Goal: Task Accomplishment & Management: Use online tool/utility

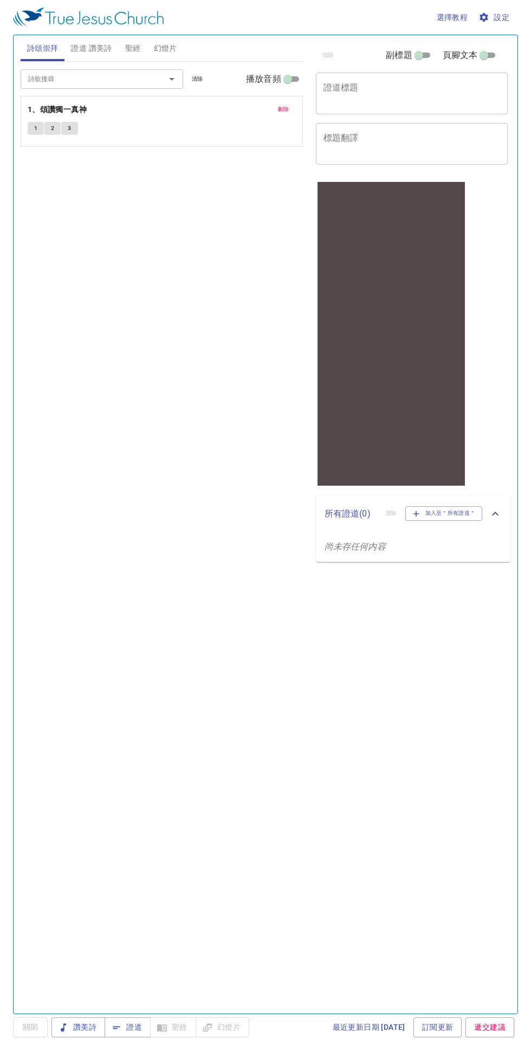
click at [491, 17] on span "設定" at bounding box center [494, 18] width 29 height 14
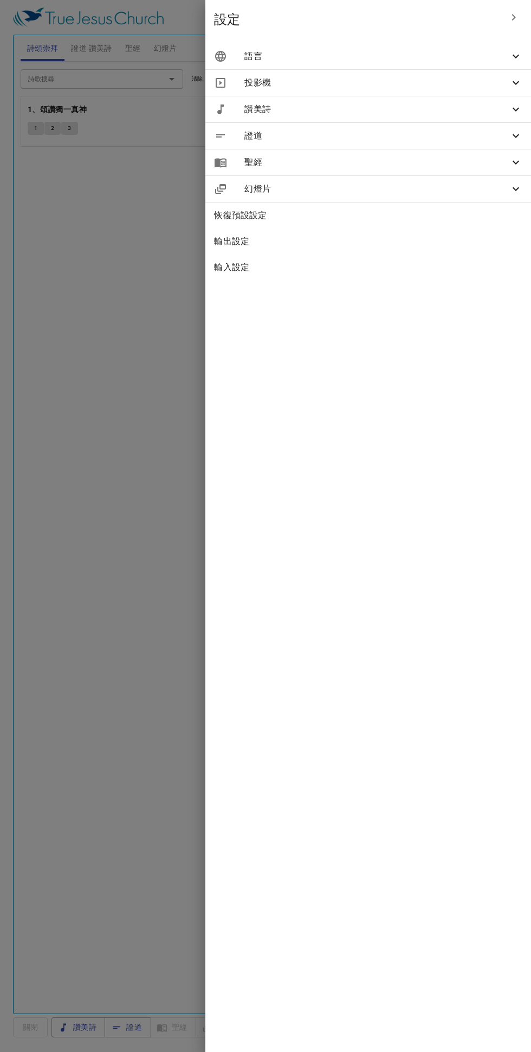
click at [270, 43] on div "語言" at bounding box center [367, 56] width 325 height 26
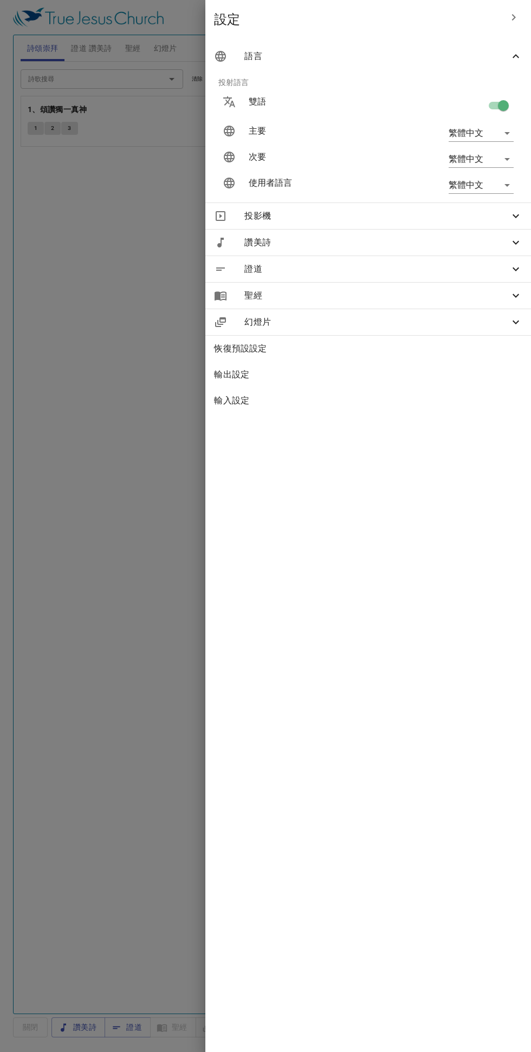
click at [455, 131] on body "選擇教程 設定 詩頌崇拜 證道 讚美詩 聖經 幻燈片 詩歌搜尋 詩歌搜尋 清除 播放音頻 刪除 1、頌讚獨一真神 1 2 3 詩歌搜尋 詩歌搜尋 清除 播放音…" at bounding box center [265, 526] width 531 height 1052
click at [451, 188] on li "Bahasa Indonesia" at bounding box center [478, 191] width 87 height 19
type input "id"
click at [464, 191] on body "選擇教程 設定 詩頌崇拜 證道 讚美詩 聖經 幻燈片 詩歌搜尋 詩歌搜尋 清除 播放音頻 刪除 1、頌讚獨一真神 1 2 3 詩歌搜尋 詩歌搜尋 清除 播放音…" at bounding box center [265, 526] width 531 height 1052
click at [452, 251] on li "Bahasa Indonesia" at bounding box center [478, 243] width 87 height 19
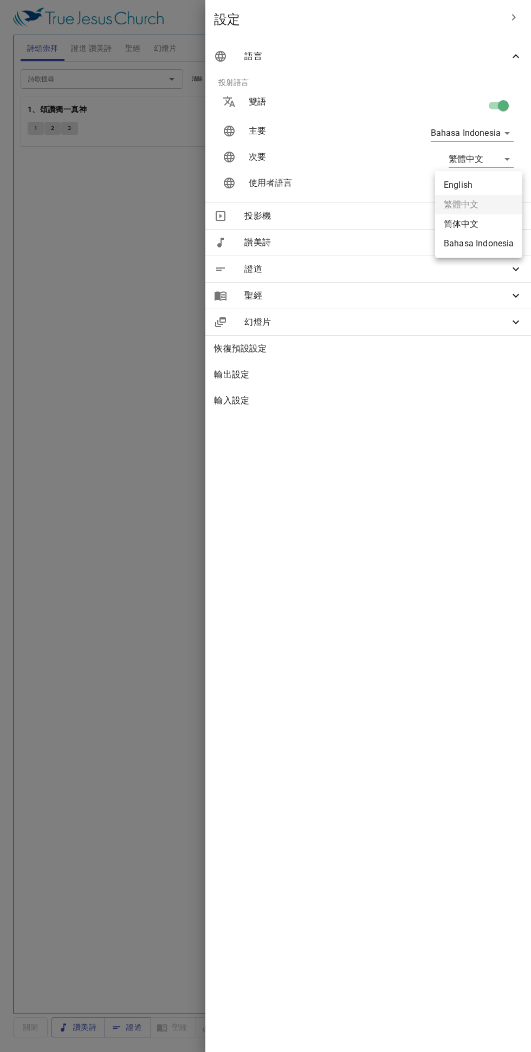
type input "id"
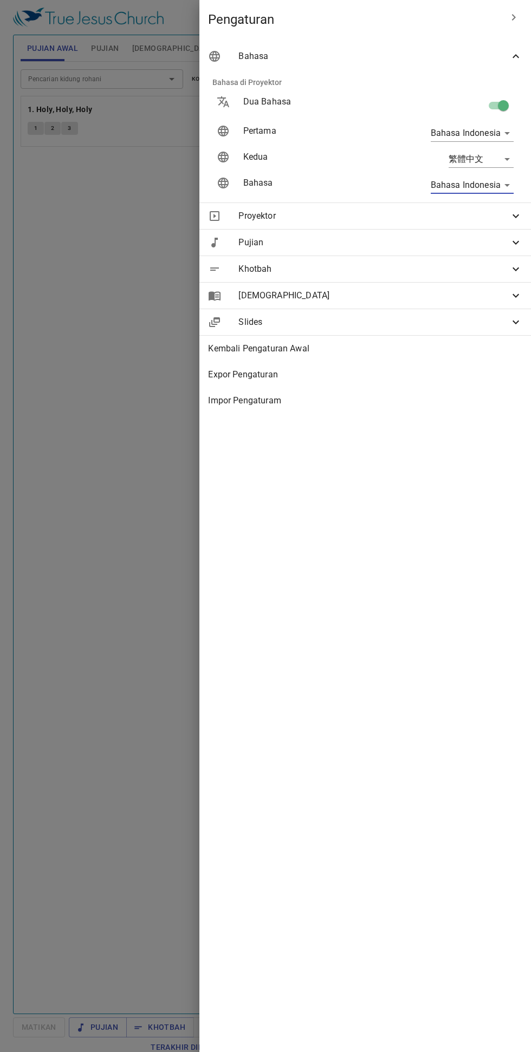
click at [461, 155] on body "Pilih tutorial Pengaturan Pujian Awal Pujian [DEMOGRAPHIC_DATA] Slides Pencaria…" at bounding box center [265, 526] width 531 height 1052
click at [508, 103] on div at bounding box center [265, 526] width 531 height 1052
click at [505, 98] on input "checkbox" at bounding box center [503, 107] width 62 height 21
checkbox input "false"
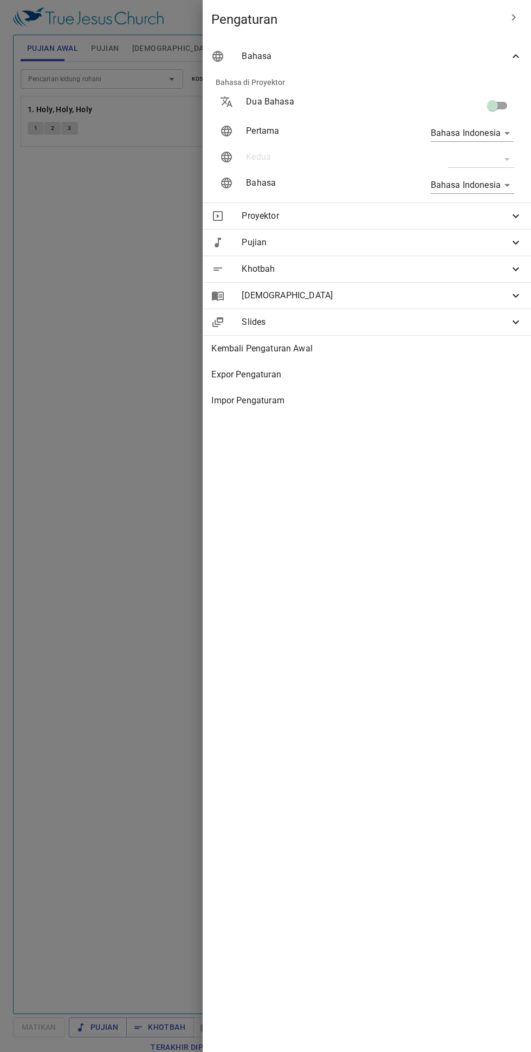
click at [115, 284] on div at bounding box center [265, 526] width 531 height 1052
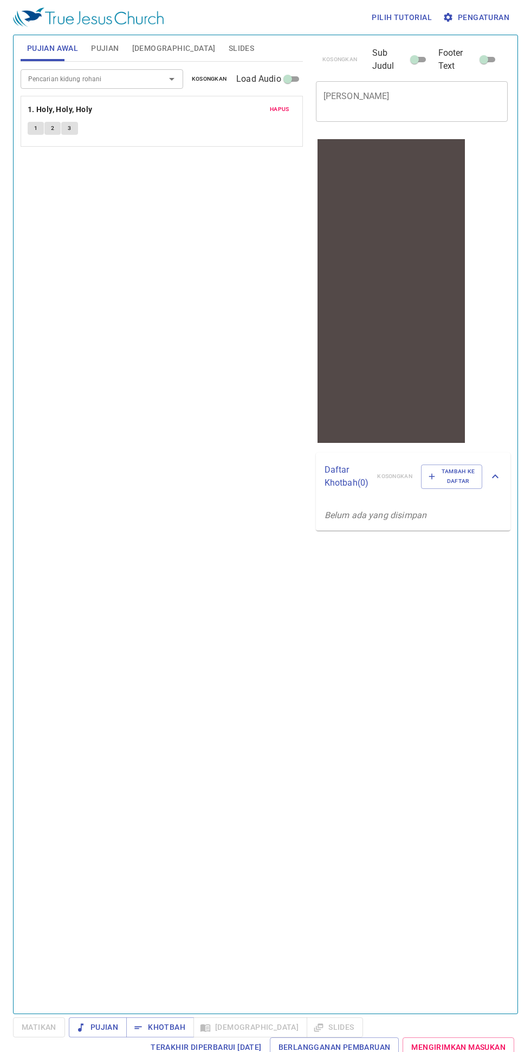
click at [123, 283] on div "Pencarian kidung rohani Pencarian kidung rohani Kosongkan Load Audio Hapus 1. H…" at bounding box center [162, 533] width 282 height 943
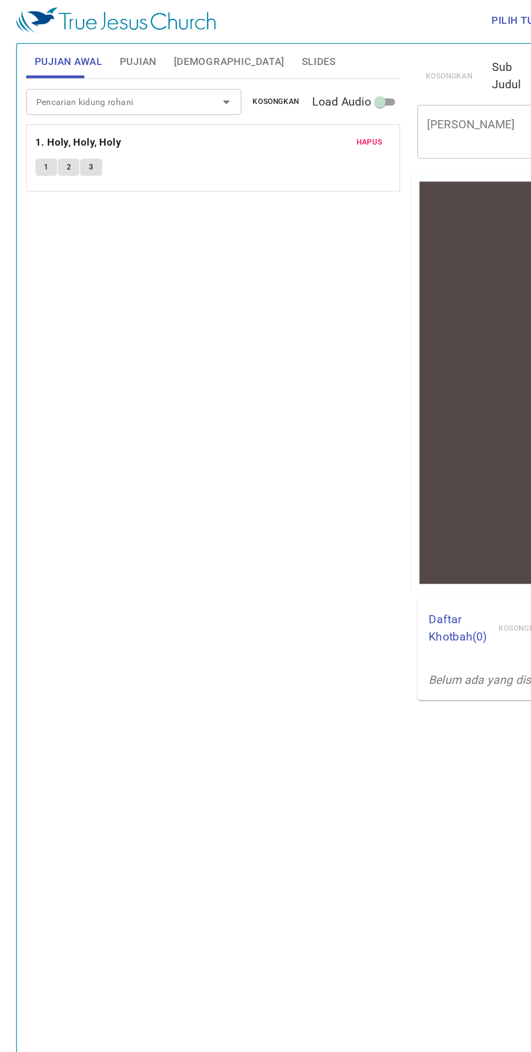
click at [98, 44] on span "Pujian" at bounding box center [105, 49] width 28 height 14
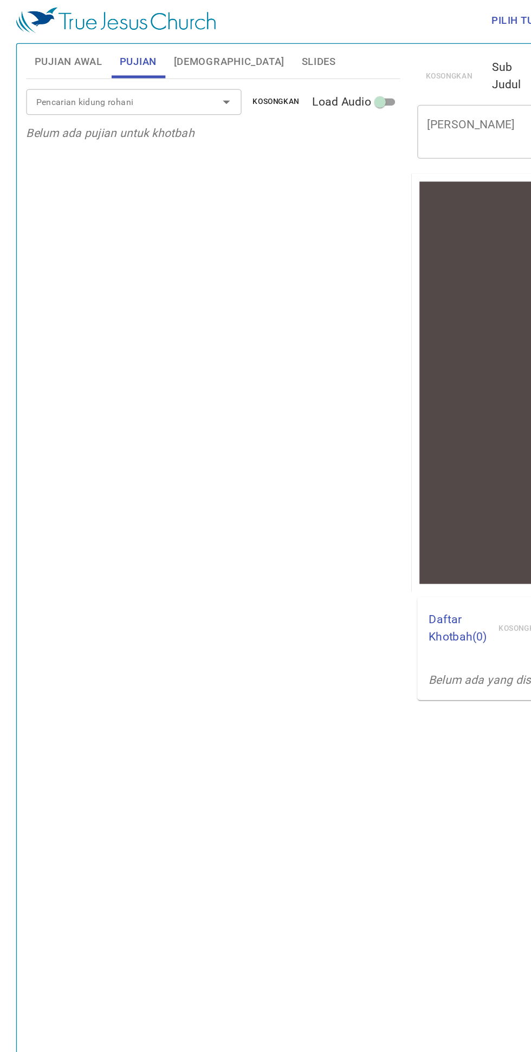
click at [145, 49] on span "[DEMOGRAPHIC_DATA]" at bounding box center [173, 49] width 83 height 14
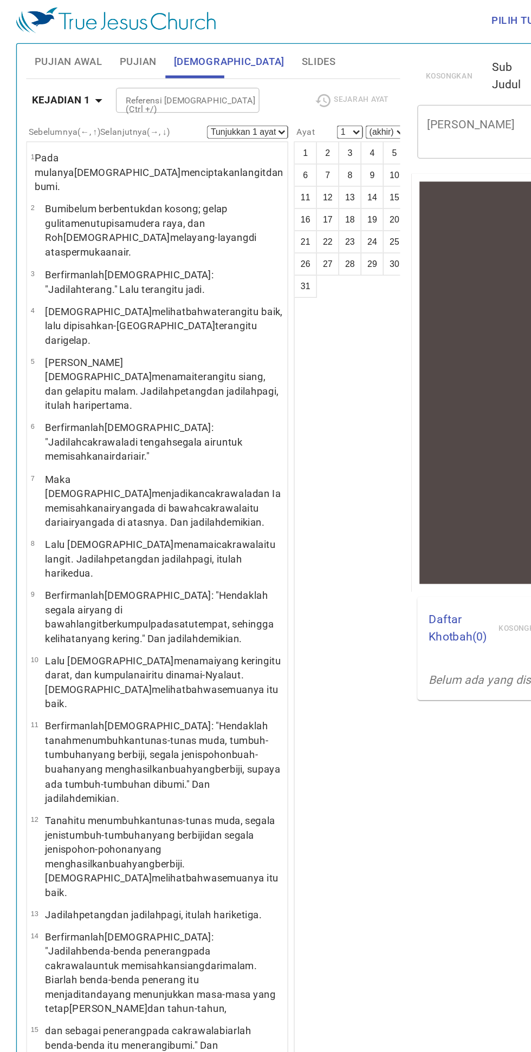
click at [32, 76] on b "Kejadian 1" at bounding box center [47, 78] width 44 height 14
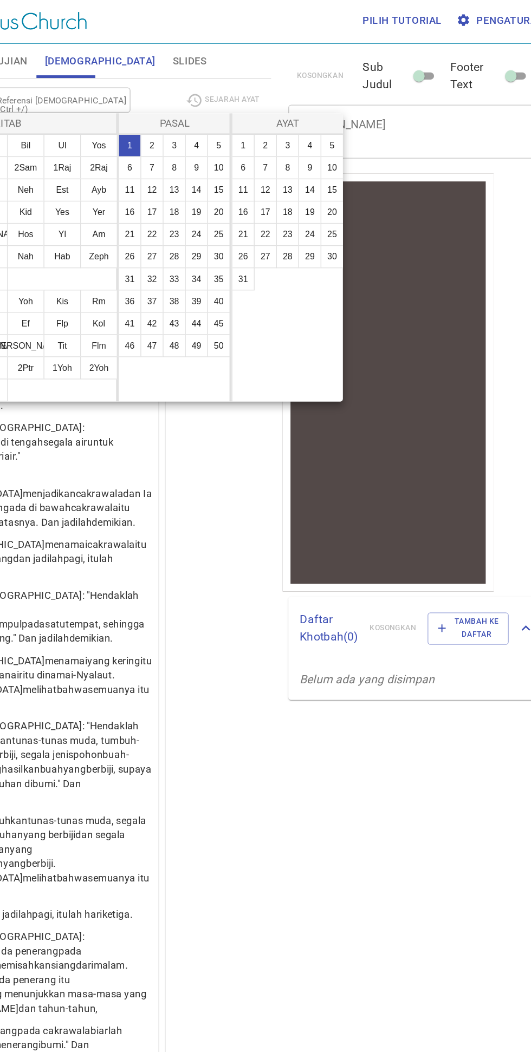
click at [274, 536] on div at bounding box center [265, 526] width 531 height 1052
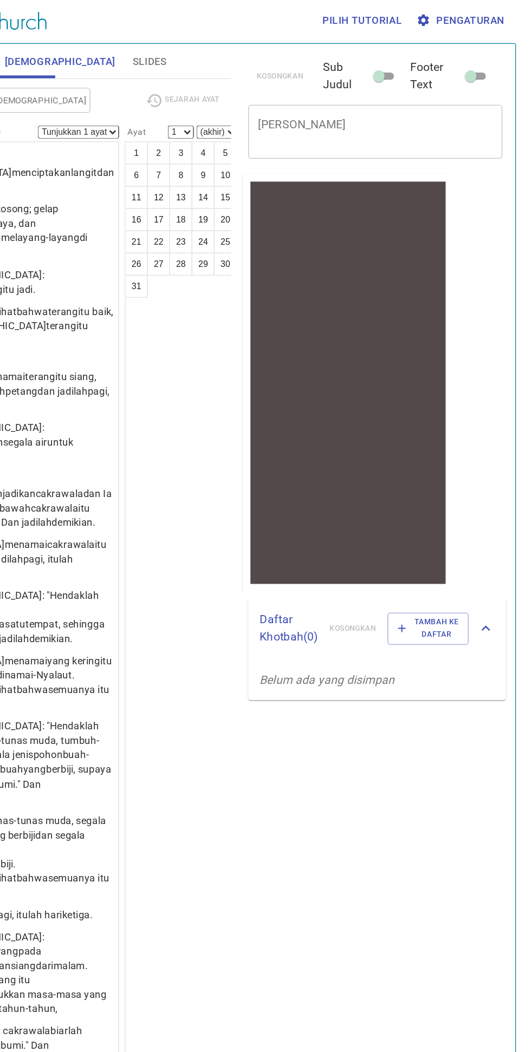
click at [354, 99] on textarea "[PERSON_NAME]" at bounding box center [411, 101] width 177 height 21
click at [507, 408] on div "Kosongkan Sub Judul Footer Text Judul Khotbah x Judul Khotbah Sub Judul x Sub J…" at bounding box center [411, 520] width 208 height 979
click at [344, 101] on textarea "[PERSON_NAME]" at bounding box center [411, 101] width 177 height 21
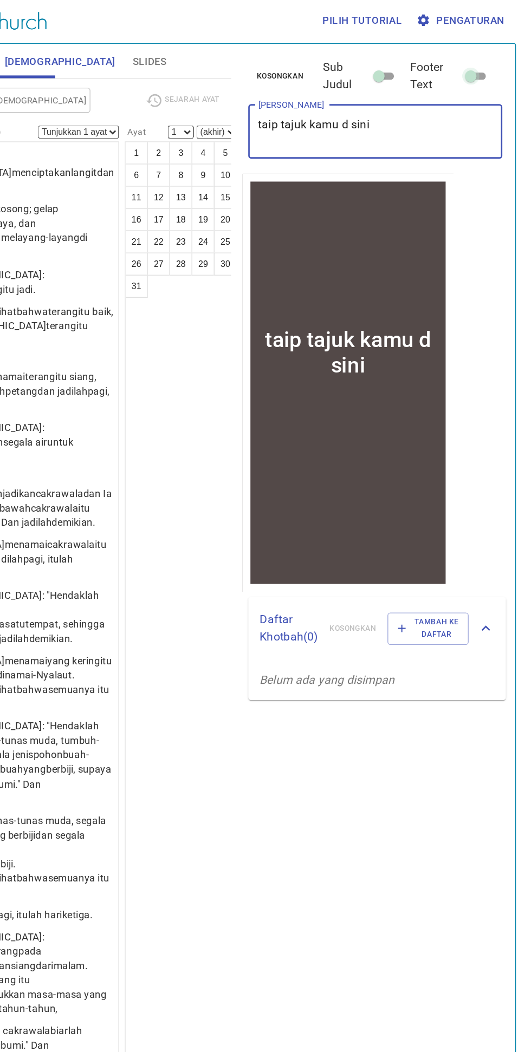
type textarea "taip tajuk kamu d sini"
click at [495, 64] on input "Footer Text" at bounding box center [483, 61] width 39 height 13
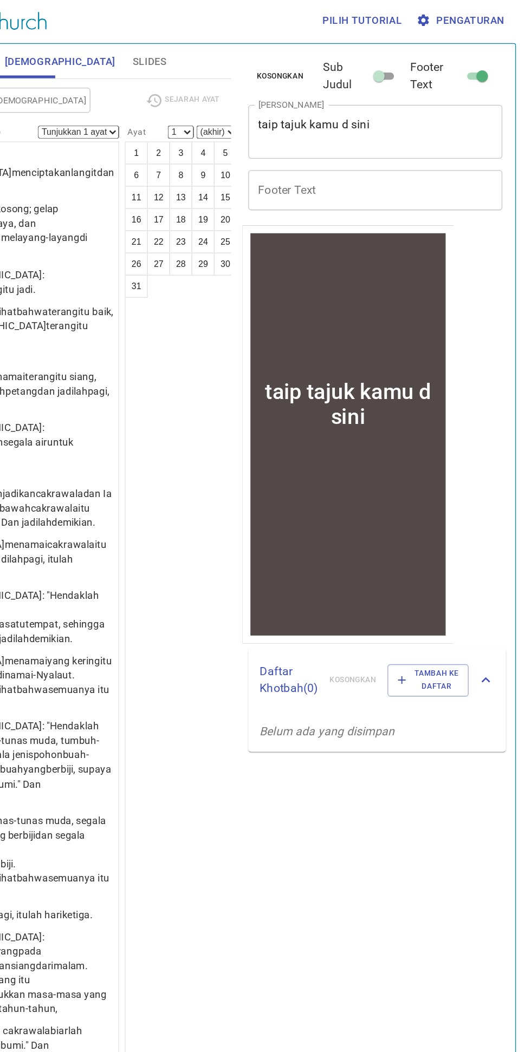
click at [496, 53] on span at bounding box center [488, 59] width 22 height 13
click at [496, 55] on input "Footer Text" at bounding box center [492, 61] width 39 height 13
checkbox input "false"
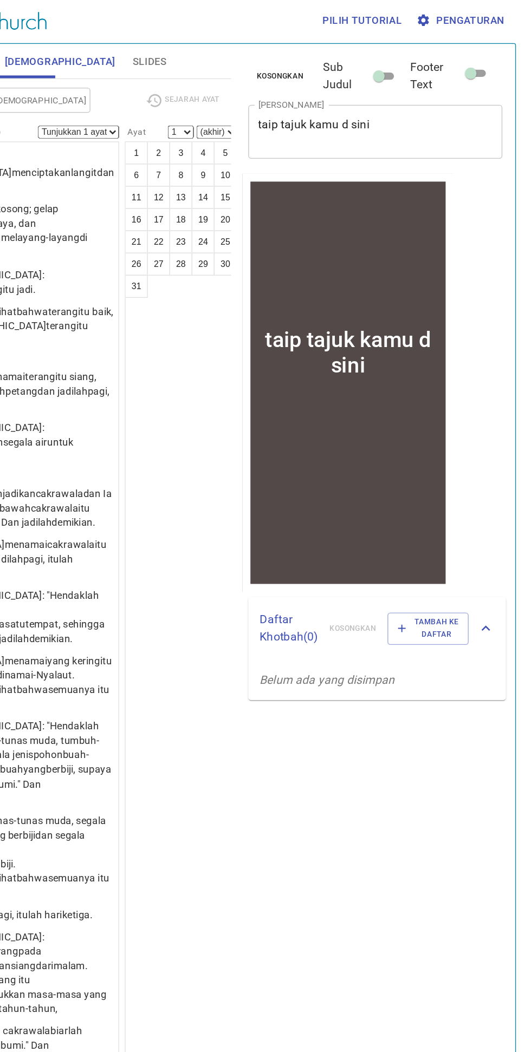
click at [474, 16] on span "Pengaturan" at bounding box center [477, 18] width 64 height 14
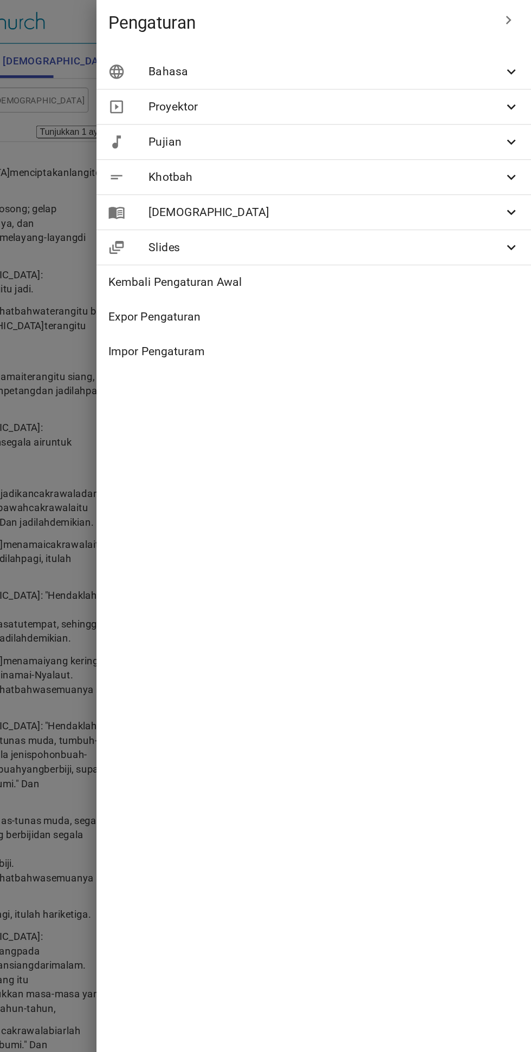
scroll to position [0, 0]
click at [163, 278] on div at bounding box center [265, 526] width 531 height 1052
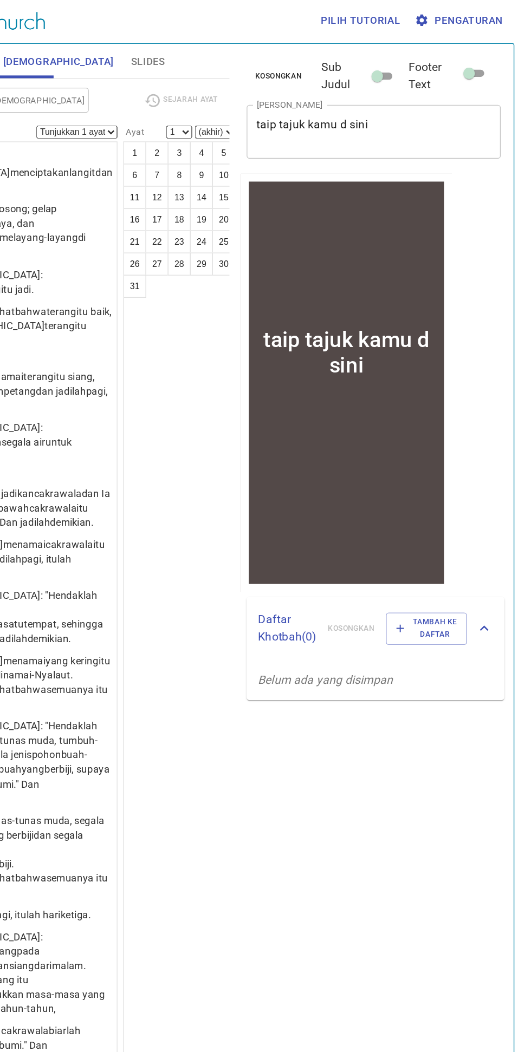
click at [229, 48] on span "Slides" at bounding box center [241, 49] width 25 height 14
